Goal: Navigation & Orientation: Go to known website

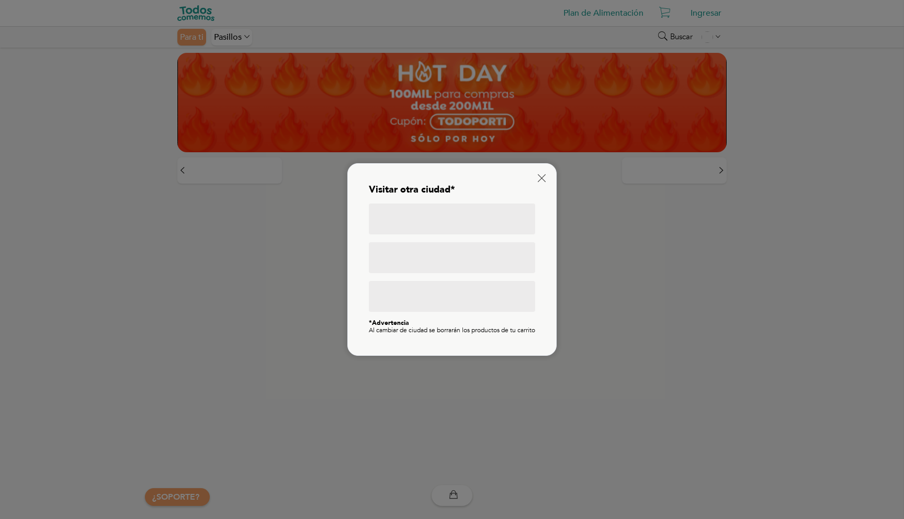
click at [399, 221] on div at bounding box center [452, 219] width 166 height 31
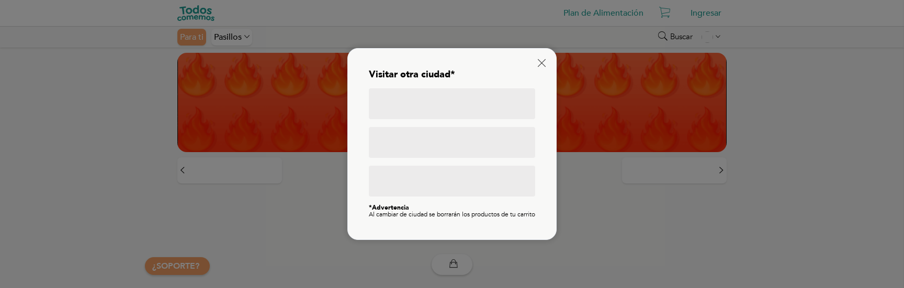
click at [331, 193] on div at bounding box center [452, 144] width 904 height 288
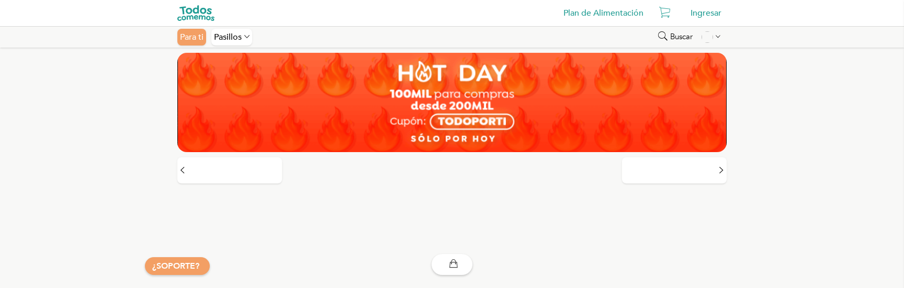
click at [701, 10] on div "Ingresar" at bounding box center [706, 13] width 41 height 21
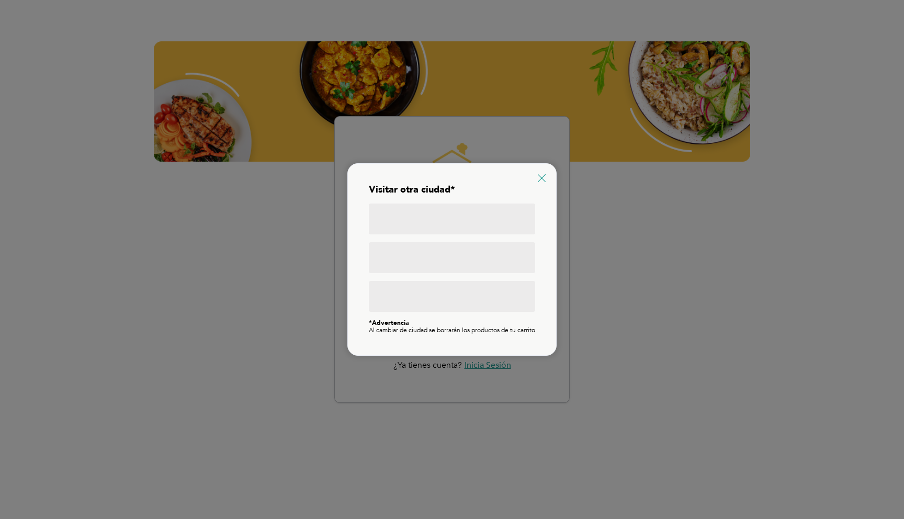
click at [540, 174] on icon at bounding box center [542, 178] width 8 height 8
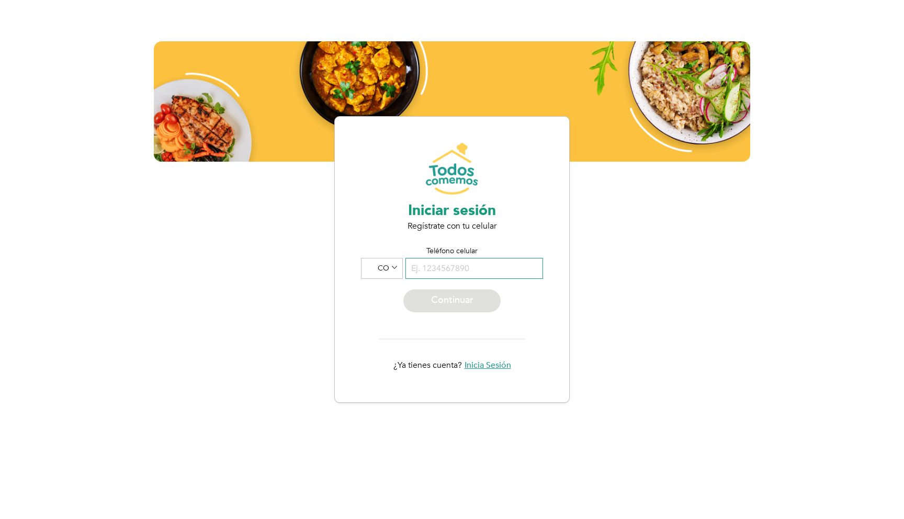
click at [441, 263] on input "tel" at bounding box center [475, 268] width 138 height 21
click at [383, 270] on div "CO" at bounding box center [382, 267] width 30 height 9
